Goal: Navigation & Orientation: Find specific page/section

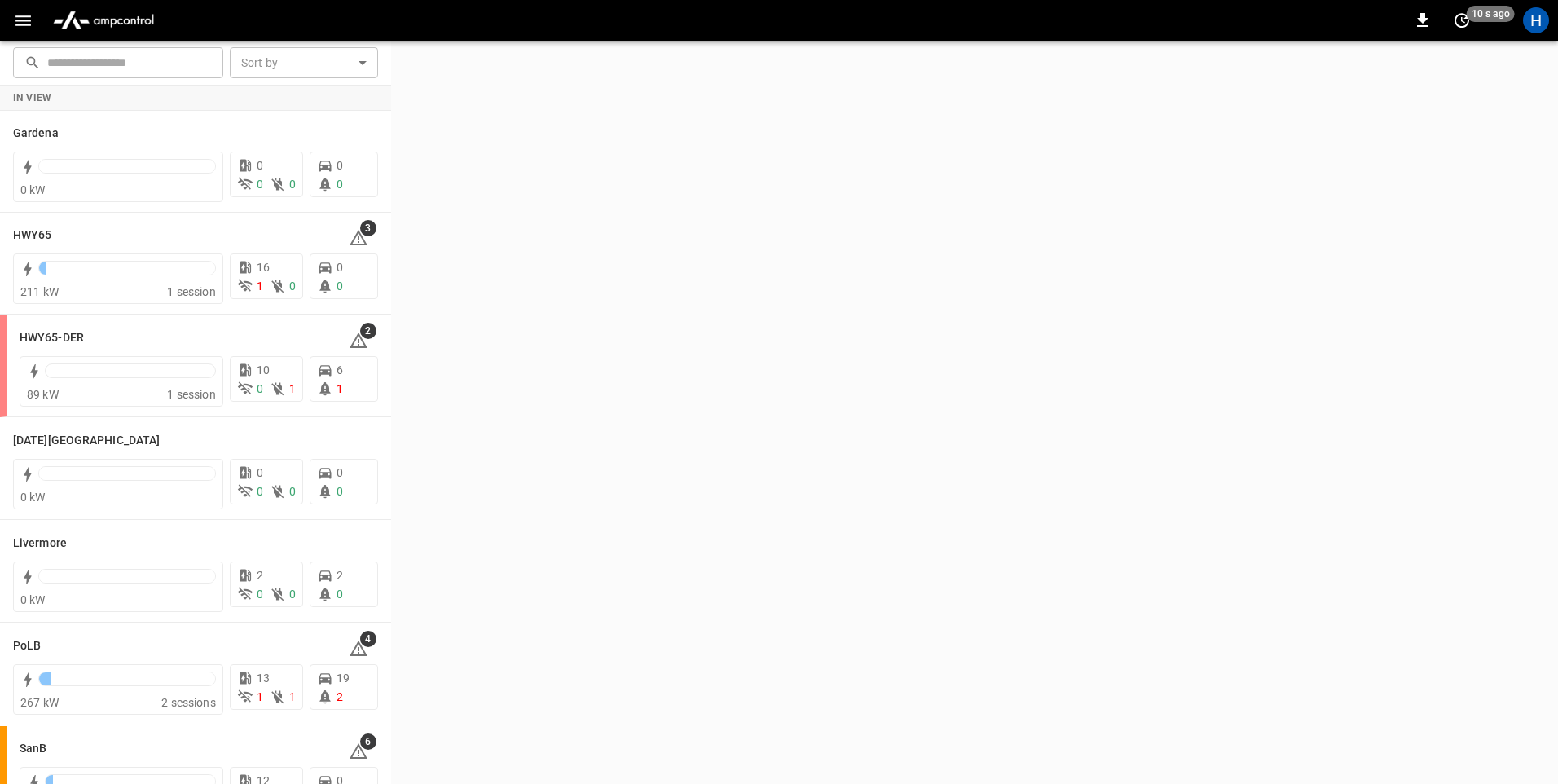
drag, startPoint x: 39, startPoint y: 23, endPoint x: 30, endPoint y: 17, distance: 10.8
click at [39, 22] on button "button" at bounding box center [23, 20] width 33 height 30
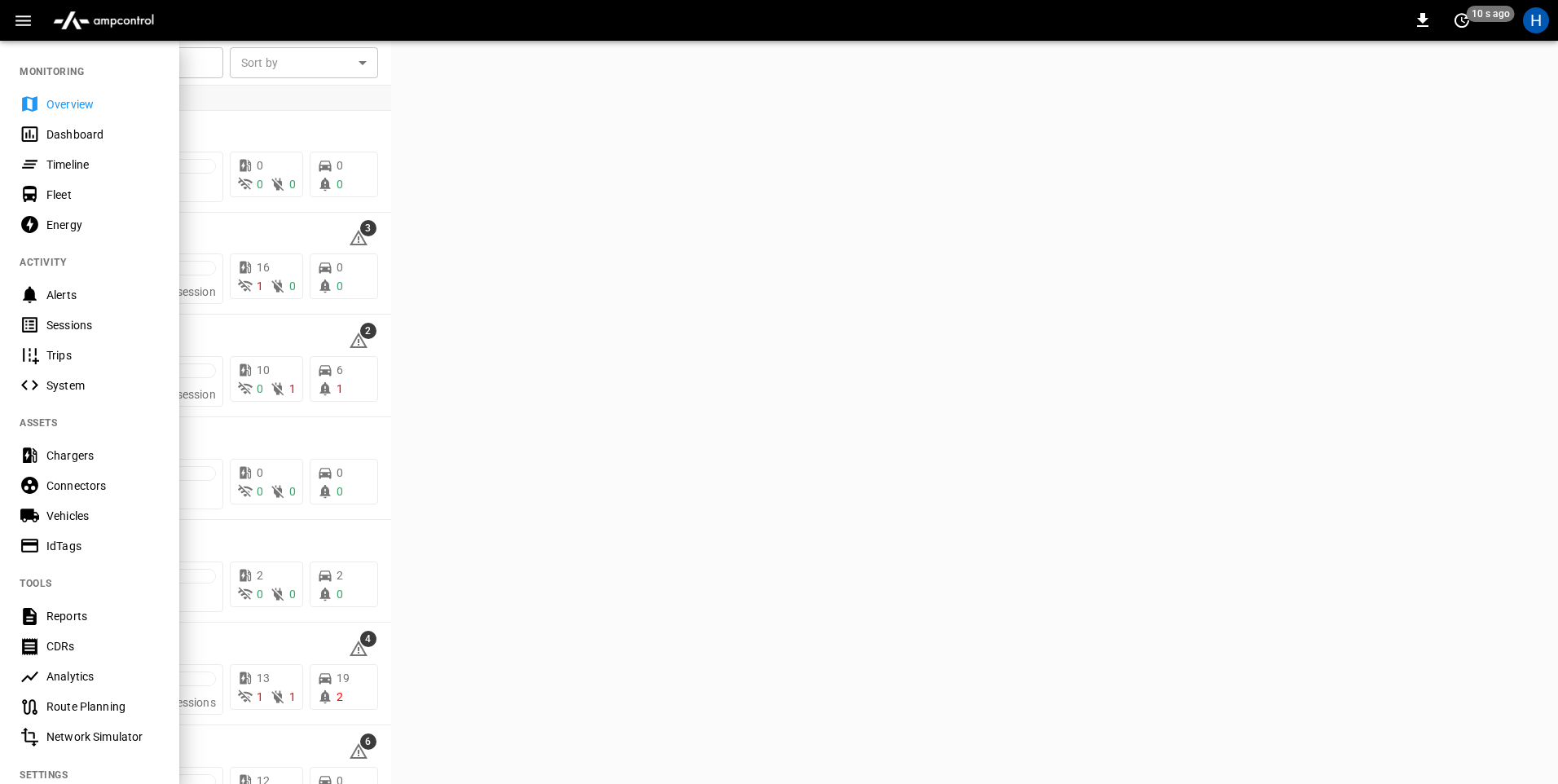
click at [75, 144] on div "Dashboard" at bounding box center [89, 133] width 179 height 30
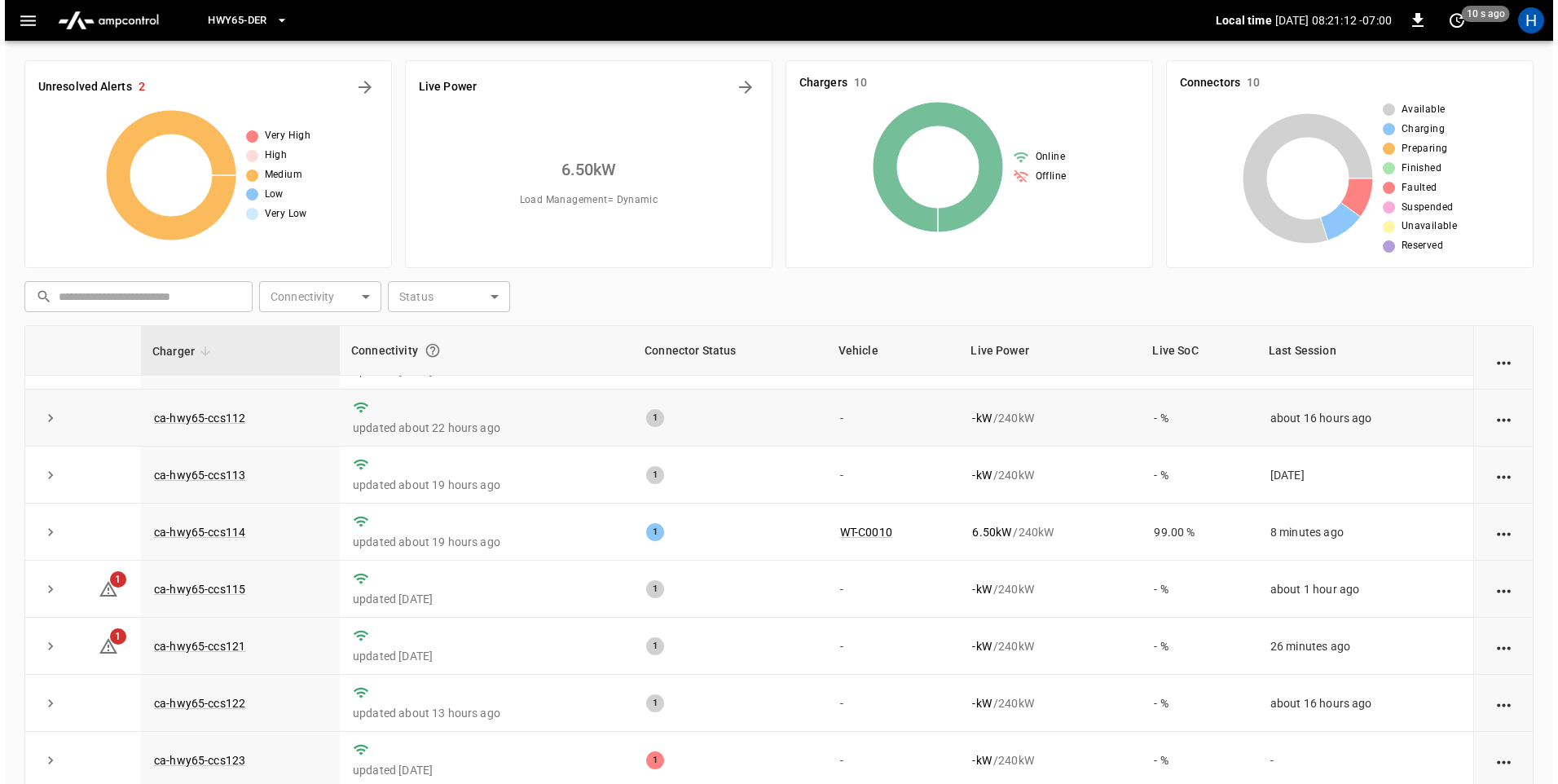
scroll to position [82, 0]
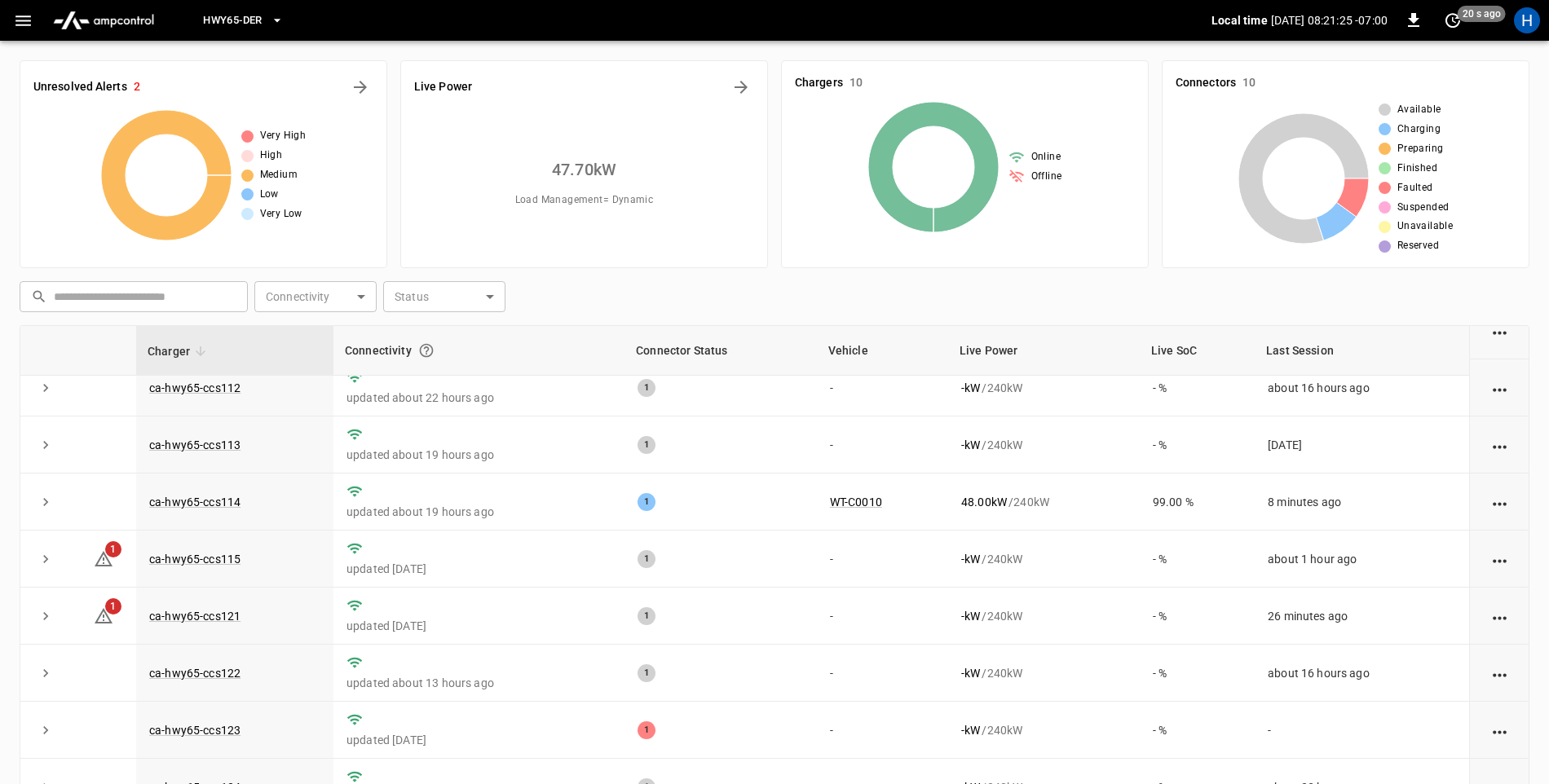
click at [283, 11] on button "HWY65-DER" at bounding box center [243, 20] width 93 height 32
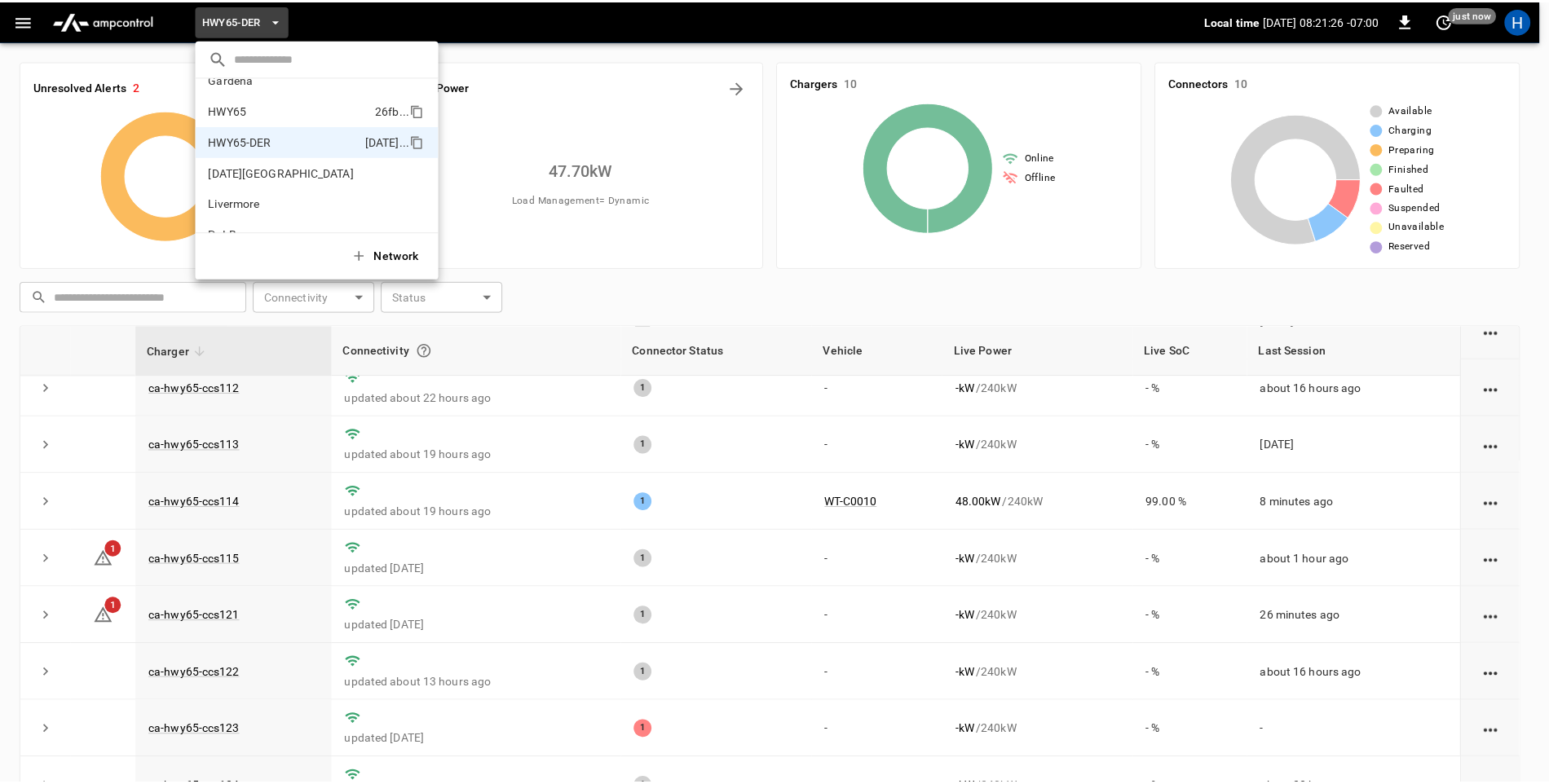
scroll to position [0, 0]
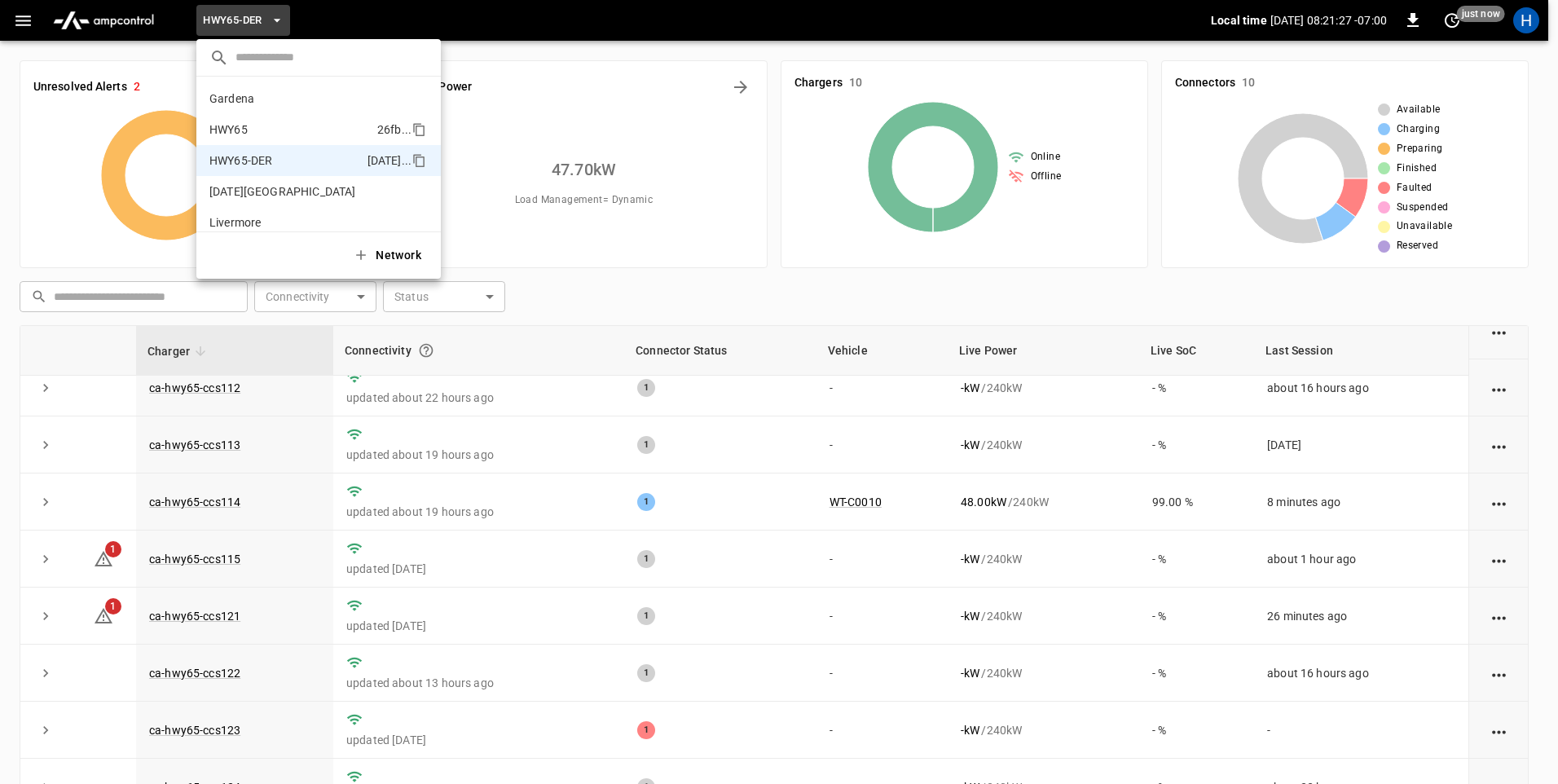
click at [330, 138] on p "HWY65" at bounding box center [290, 130] width 162 height 17
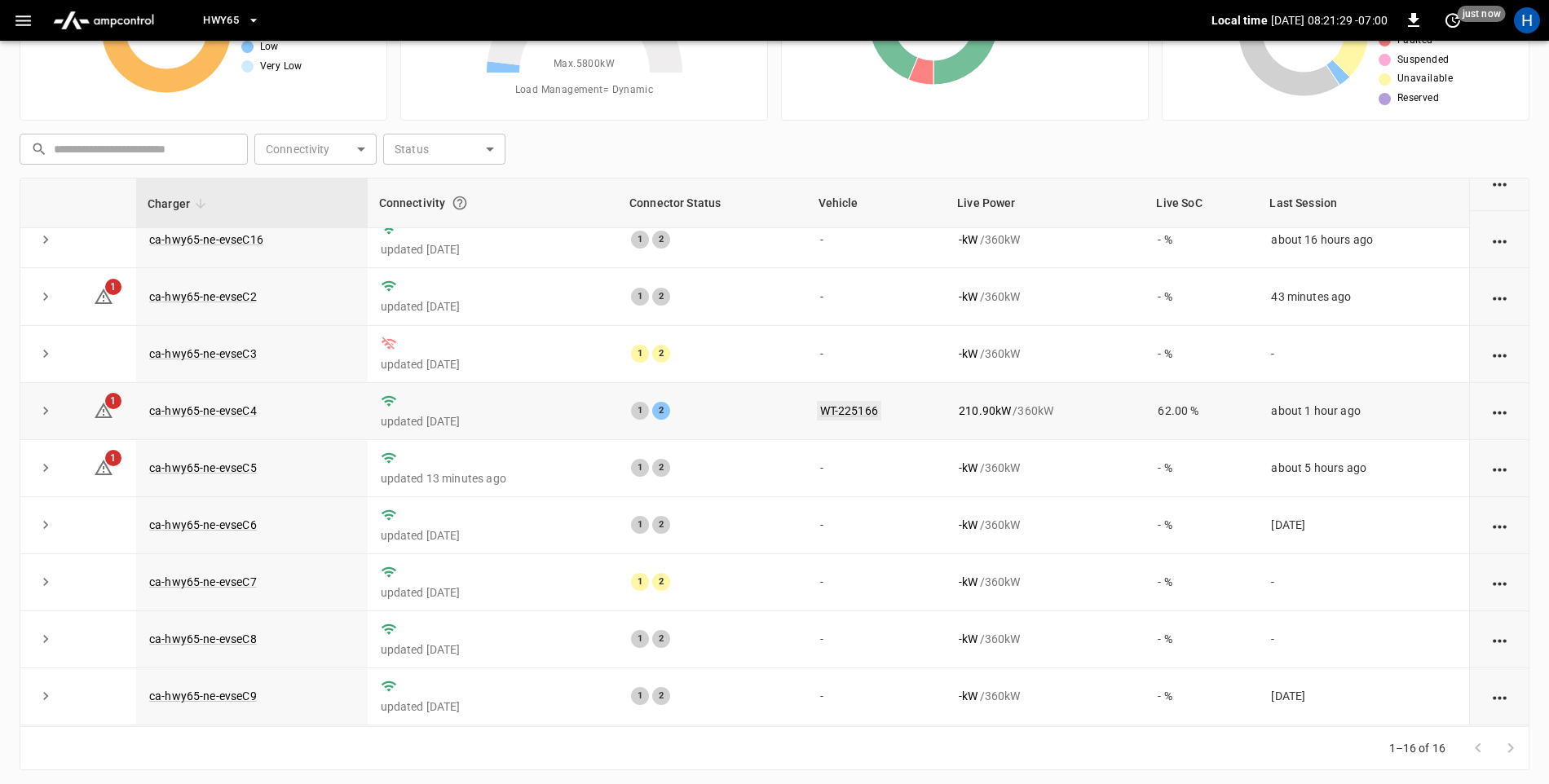
scroll to position [153, 0]
